Goal: Use online tool/utility: Use online tool/utility

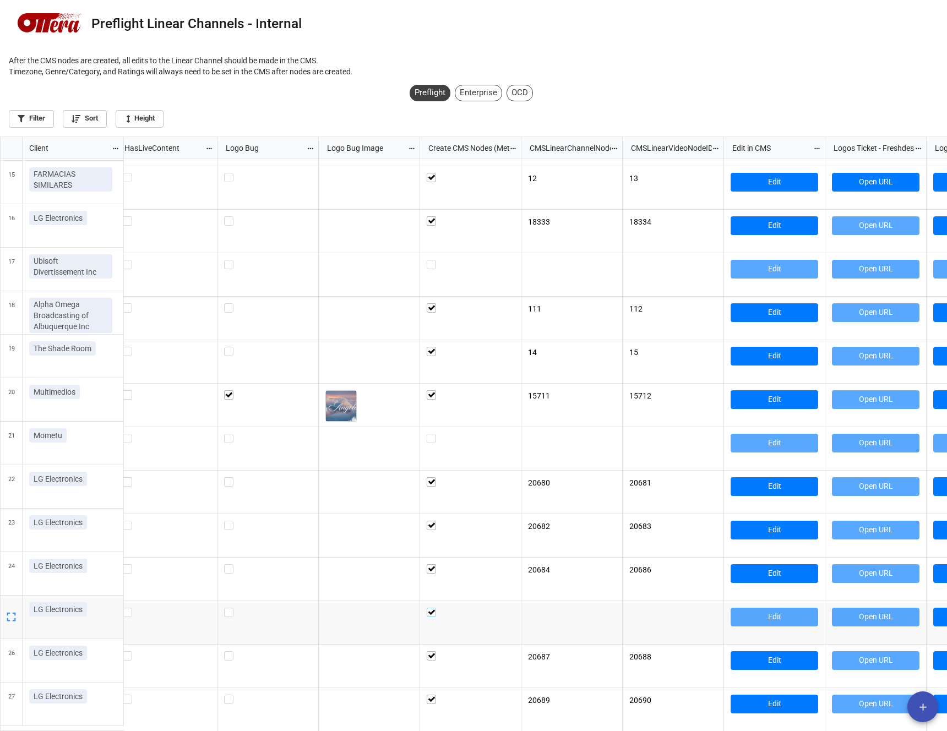
click at [470, 611] on div "grid" at bounding box center [471, 612] width 88 height 9
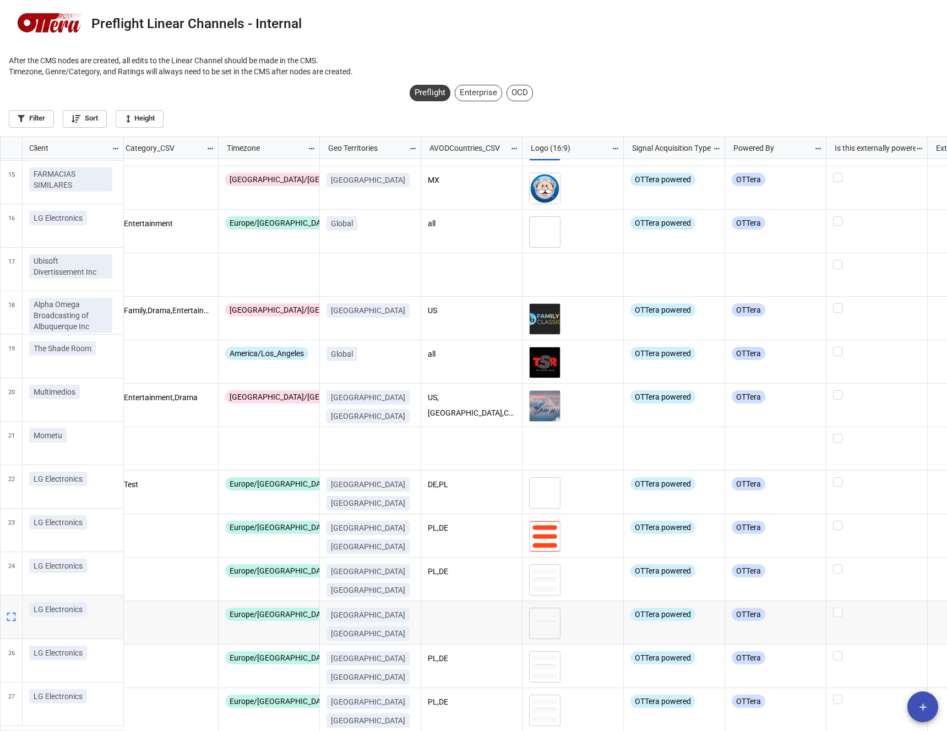
click at [468, 612] on div "grid" at bounding box center [471, 623] width 101 height 44
click at [450, 615] on div "grid" at bounding box center [471, 623] width 101 height 44
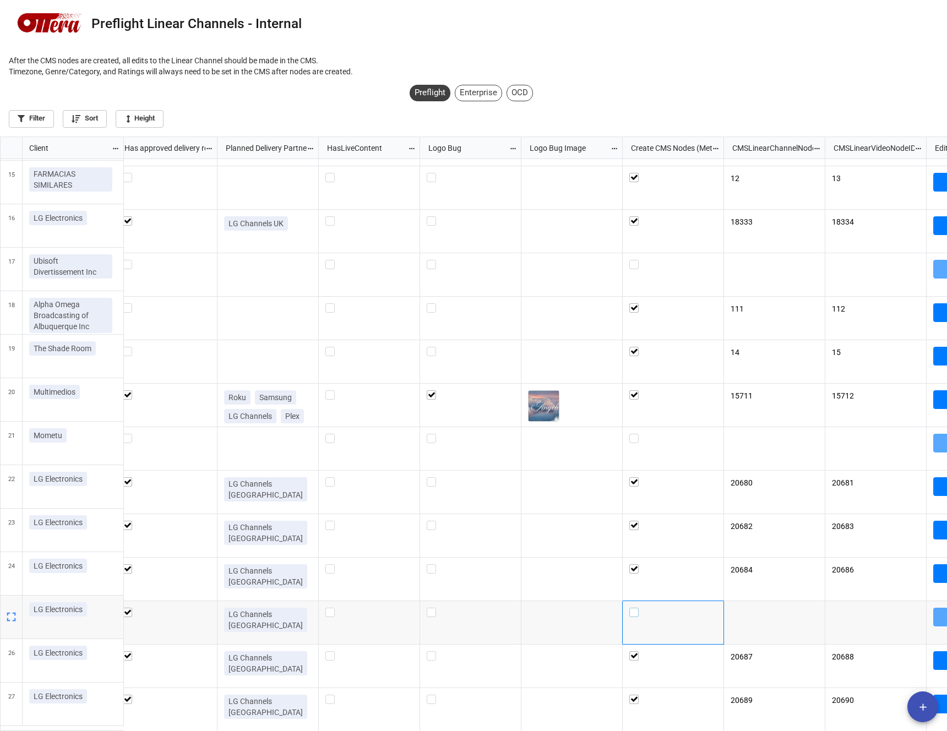
click at [631, 608] on label "grid" at bounding box center [673, 608] width 88 height 0
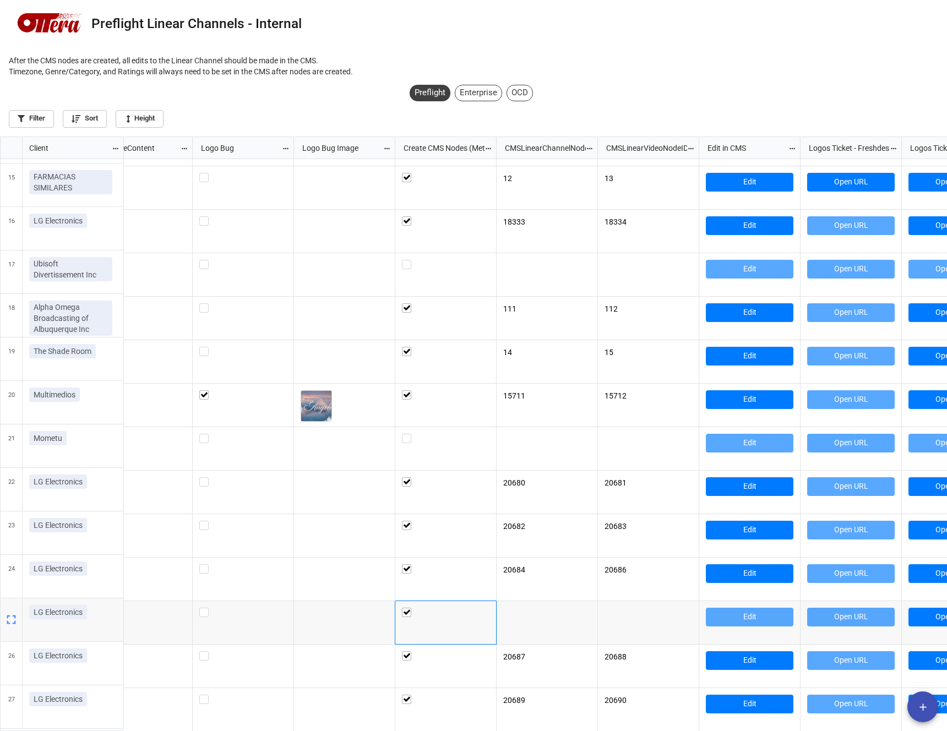
click at [559, 626] on div "grid" at bounding box center [547, 623] width 101 height 44
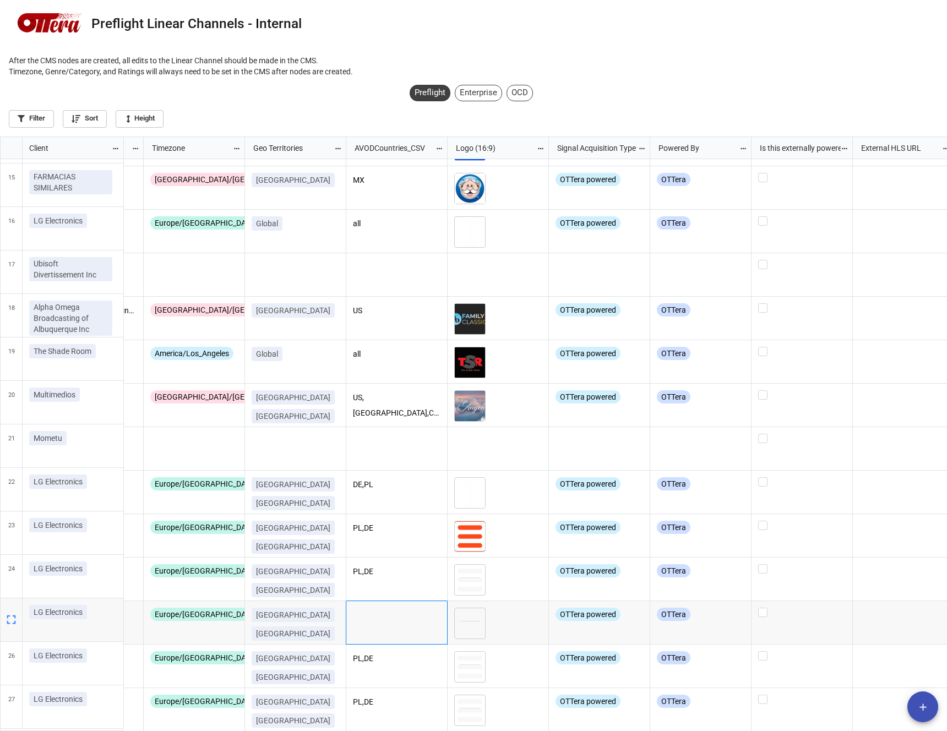
click at [389, 616] on div "grid" at bounding box center [396, 623] width 101 height 44
click at [14, 619] on icon "grid" at bounding box center [11, 619] width 15 height 15
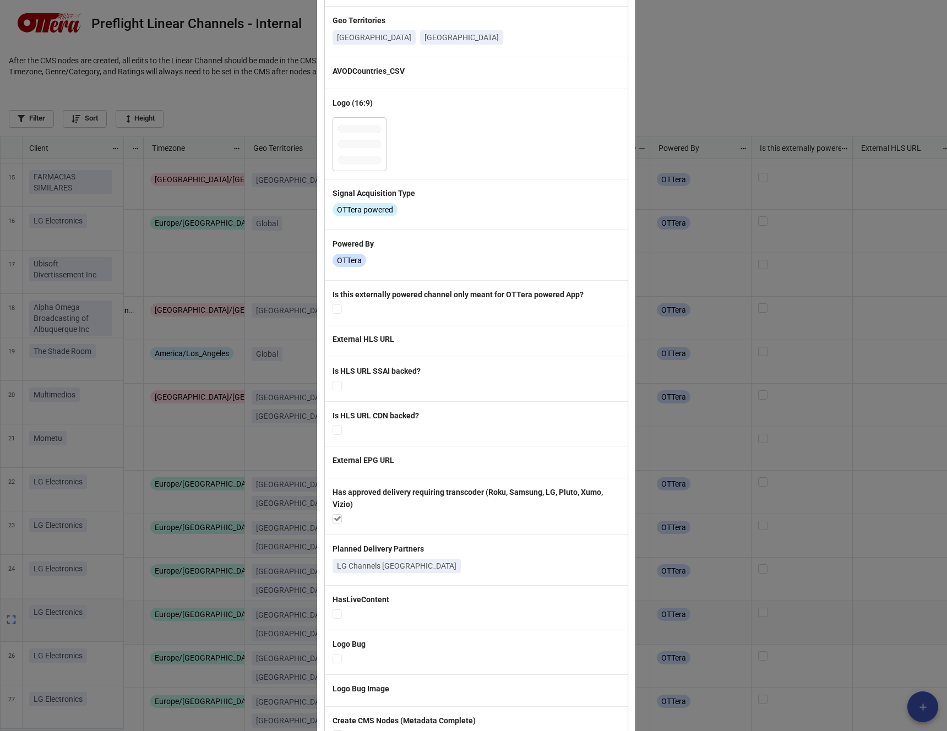
click at [127, 166] on div "× Close Client LG Electronics CMS [URL][DOMAIN_NAME][PERSON_NAME] Client Email …" at bounding box center [473, 365] width 947 height 731
